Goal: Communication & Community: Answer question/provide support

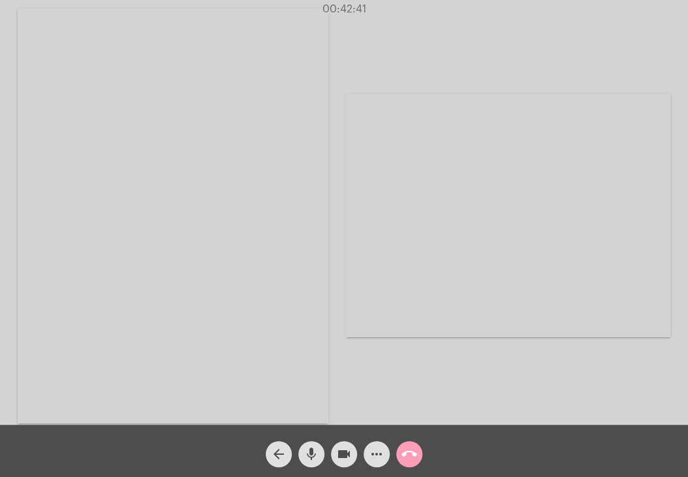
click at [407, 458] on mat-icon "call_end" at bounding box center [410, 454] width 16 height 16
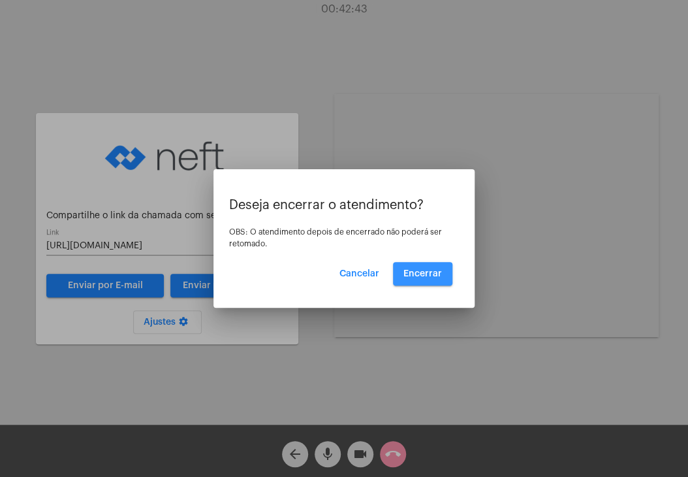
click at [423, 277] on span "Encerrar" at bounding box center [423, 273] width 39 height 9
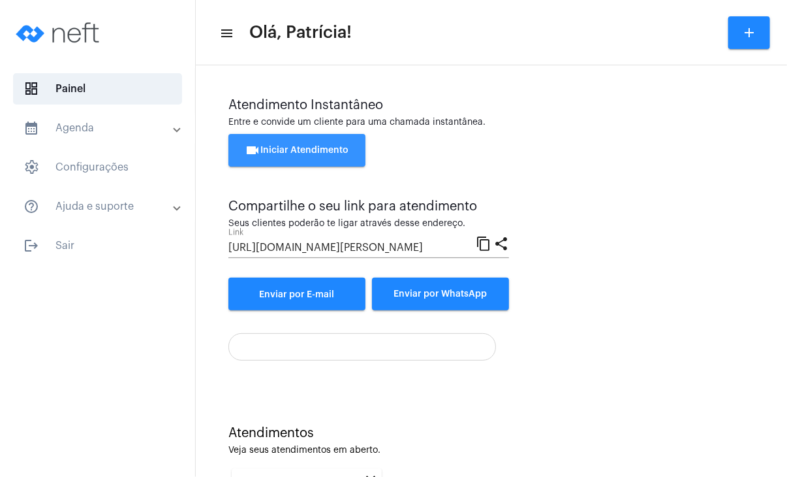
click at [314, 151] on span "videocam Iniciar Atendimento" at bounding box center [298, 150] width 104 height 9
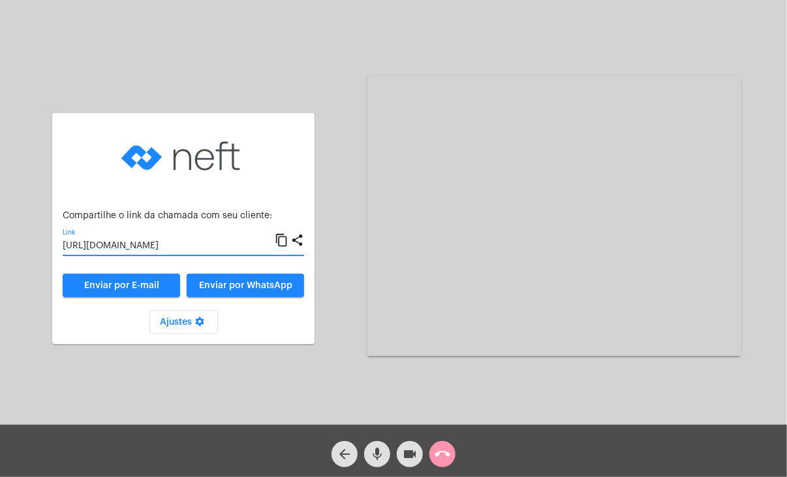
click at [216, 247] on input "https://neft.com.br/chamada/74049f32-e9f3-4b2f-ab1d-d202073847ed" at bounding box center [169, 246] width 212 height 10
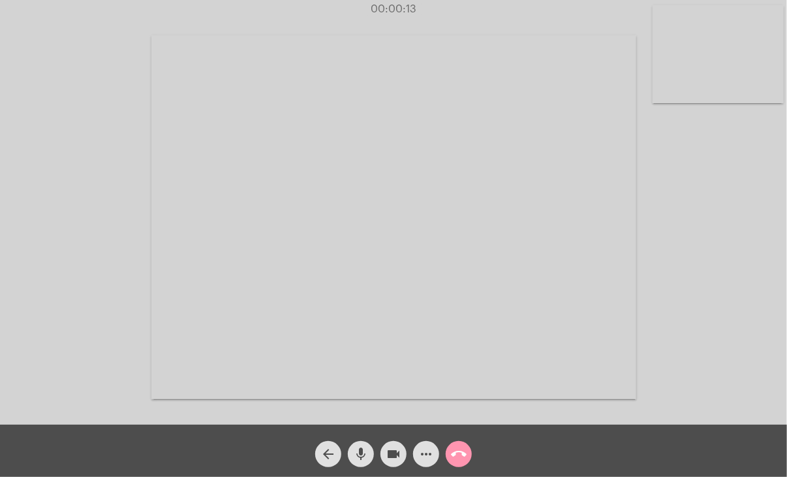
click at [43, 276] on div "Acessando Câmera e Microfone..." at bounding box center [393, 215] width 785 height 424
click at [726, 60] on video at bounding box center [718, 54] width 131 height 98
click at [555, 156] on video at bounding box center [488, 216] width 485 height 364
